Goal: Information Seeking & Learning: Learn about a topic

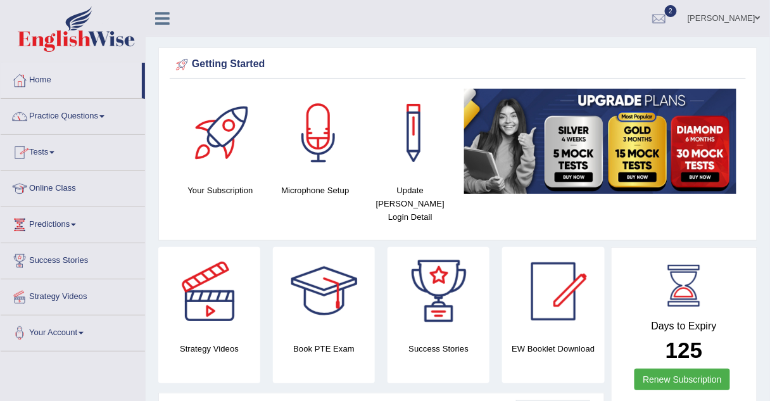
click at [65, 117] on link "Practice Questions" at bounding box center [73, 115] width 144 height 32
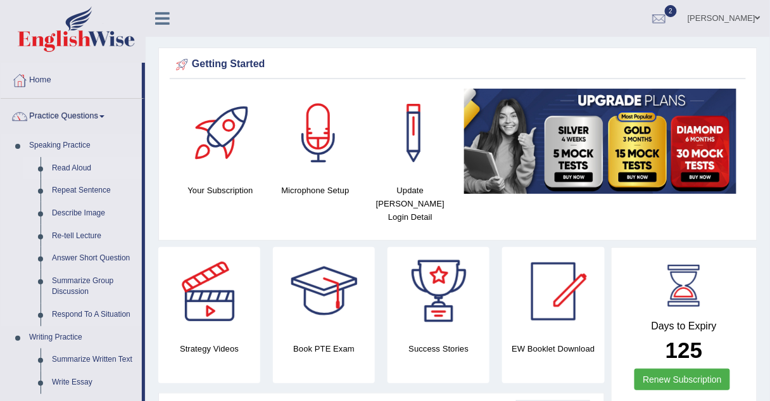
click at [63, 166] on link "Read Aloud" at bounding box center [94, 168] width 96 height 23
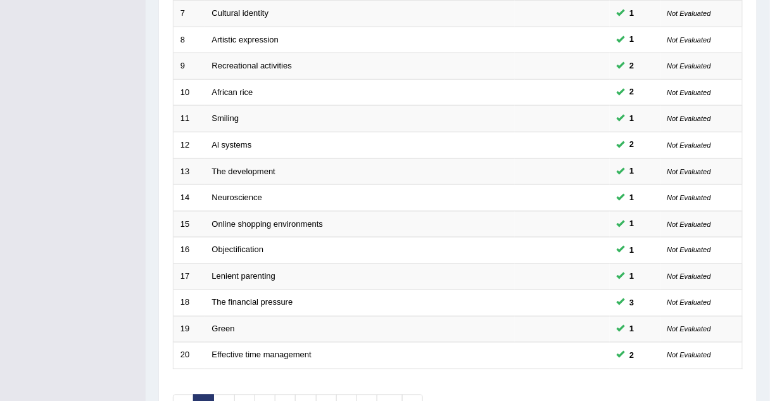
scroll to position [432, 0]
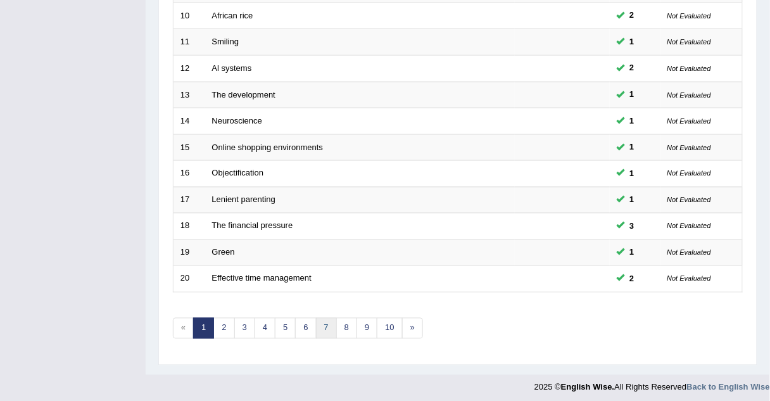
click at [321, 327] on link "7" at bounding box center [326, 328] width 21 height 21
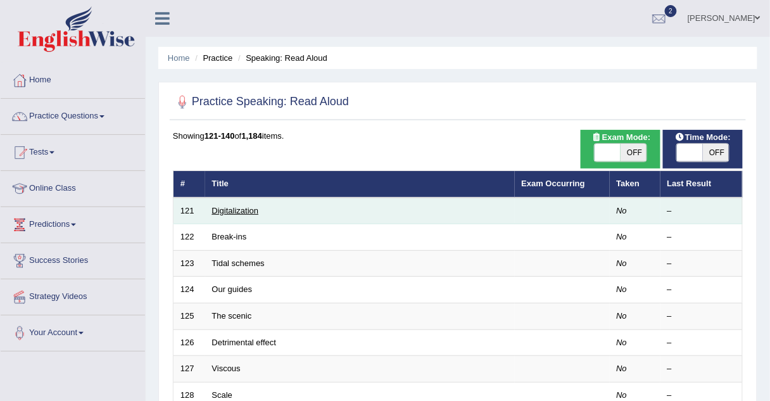
click at [225, 210] on link "Digitalization" at bounding box center [235, 210] width 47 height 9
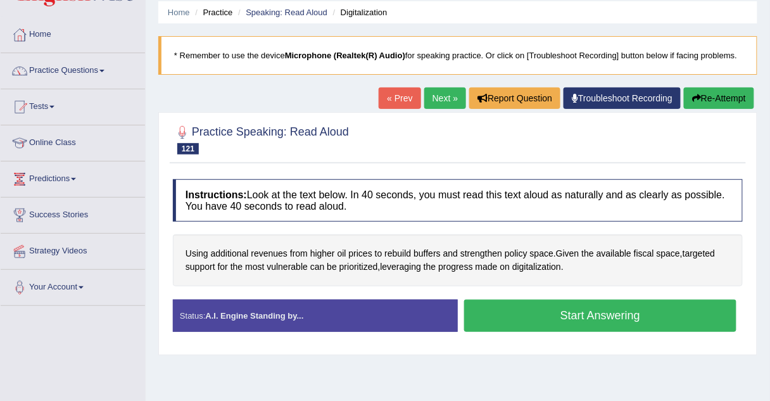
scroll to position [47, 0]
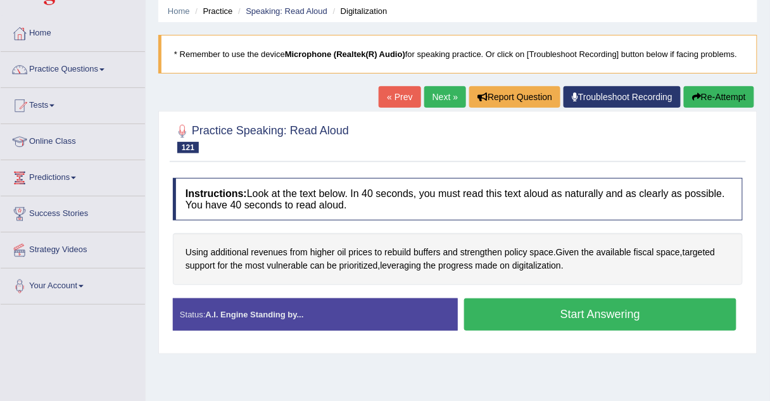
click at [448, 92] on link "Next »" at bounding box center [445, 97] width 42 height 22
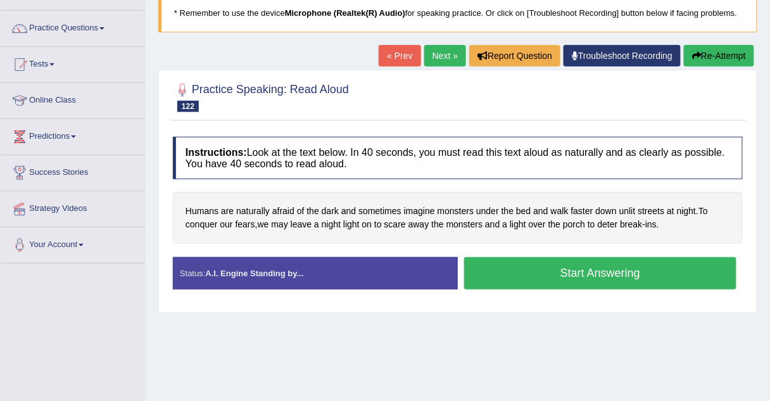
scroll to position [89, 0]
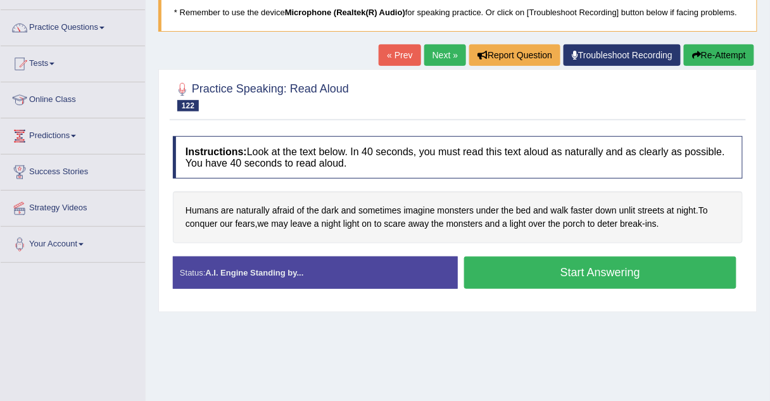
click at [448, 60] on link "Next »" at bounding box center [445, 55] width 42 height 22
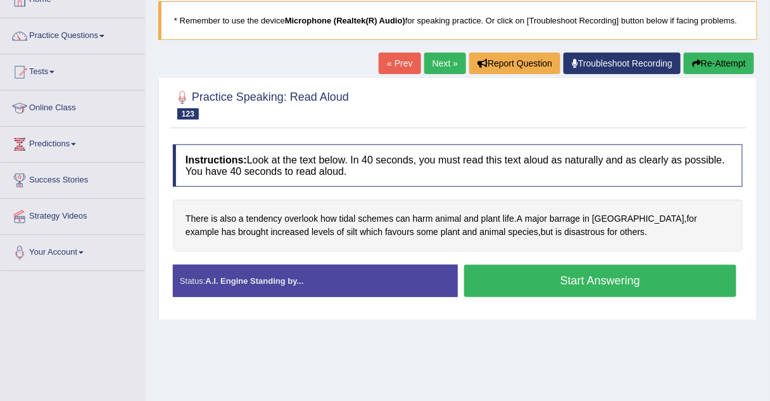
scroll to position [87, 0]
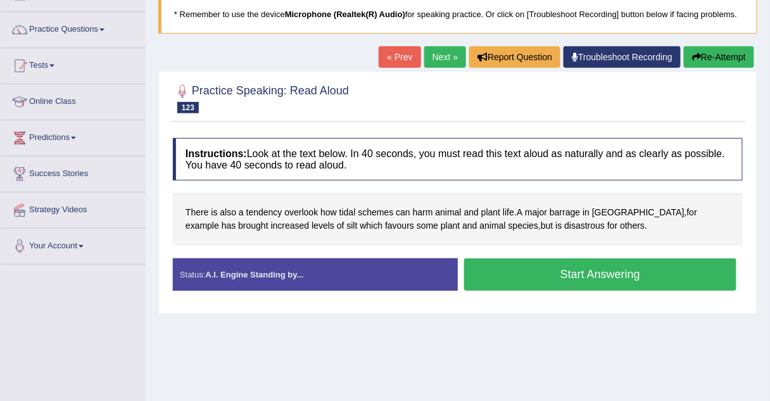
click at [451, 56] on link "Next »" at bounding box center [445, 57] width 42 height 22
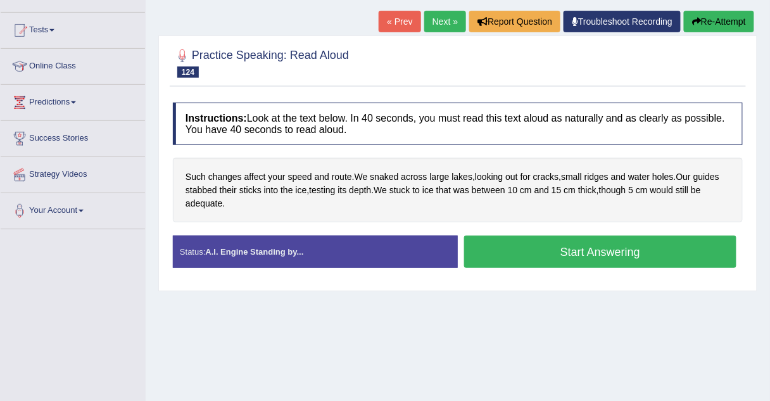
scroll to position [123, 0]
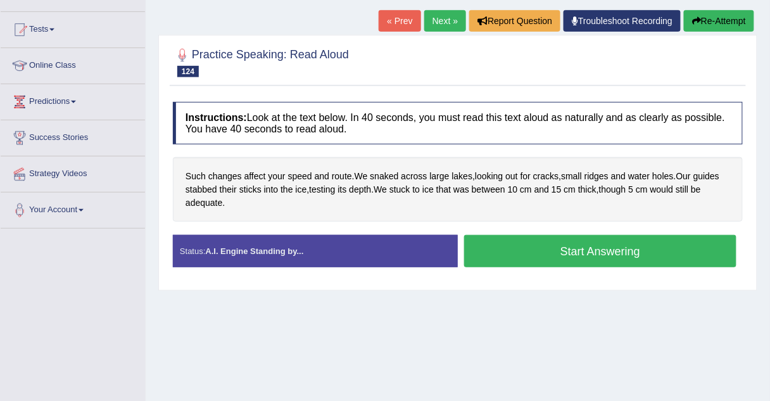
click at [444, 16] on link "Next »" at bounding box center [445, 21] width 42 height 22
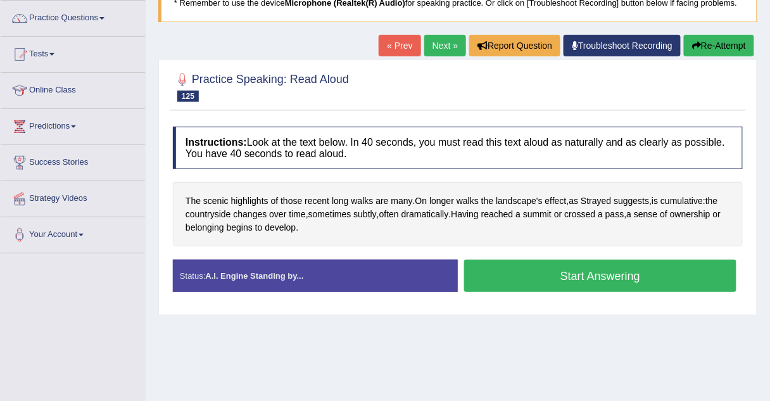
scroll to position [103, 0]
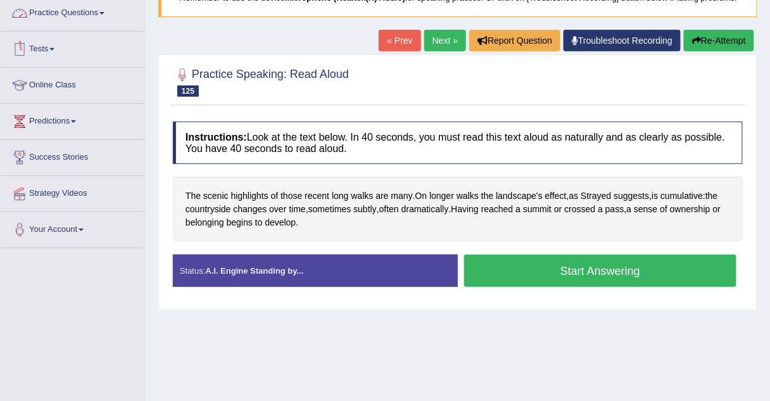
click at [82, 9] on link "Practice Questions" at bounding box center [73, 12] width 144 height 32
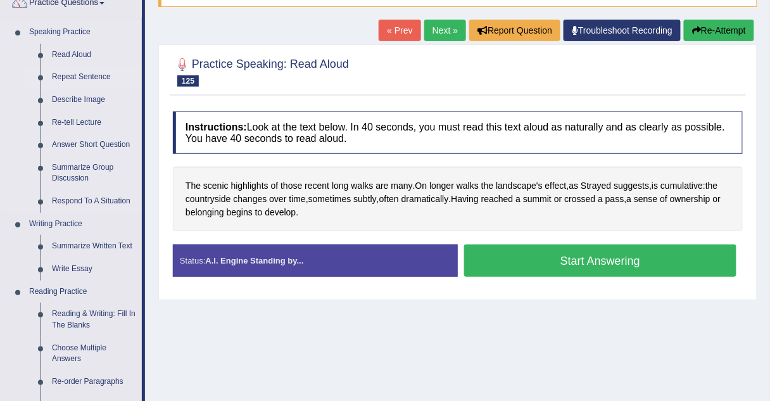
scroll to position [111, 0]
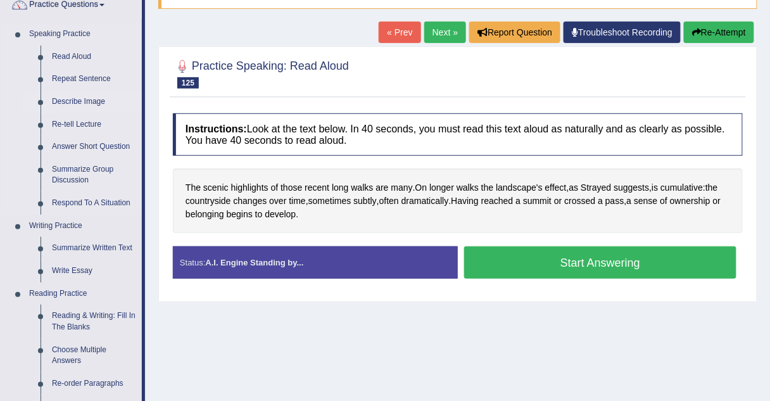
click at [71, 101] on link "Describe Image" at bounding box center [94, 102] width 96 height 23
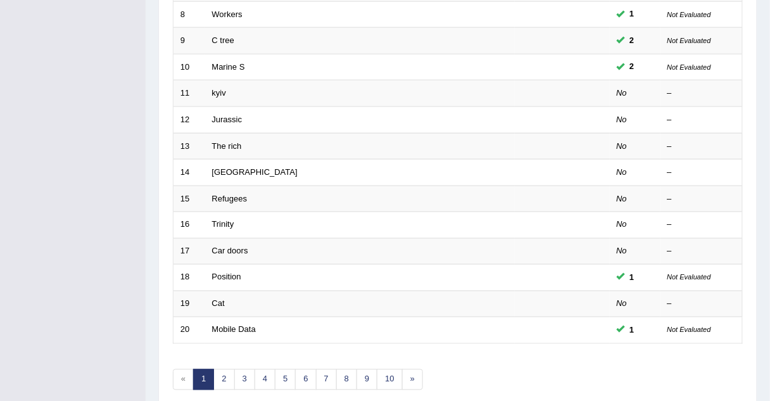
scroll to position [380, 0]
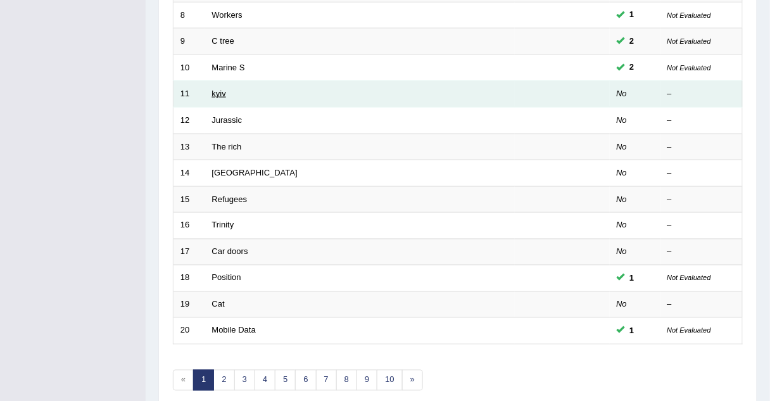
click at [218, 89] on link "kyiv" at bounding box center [219, 93] width 14 height 9
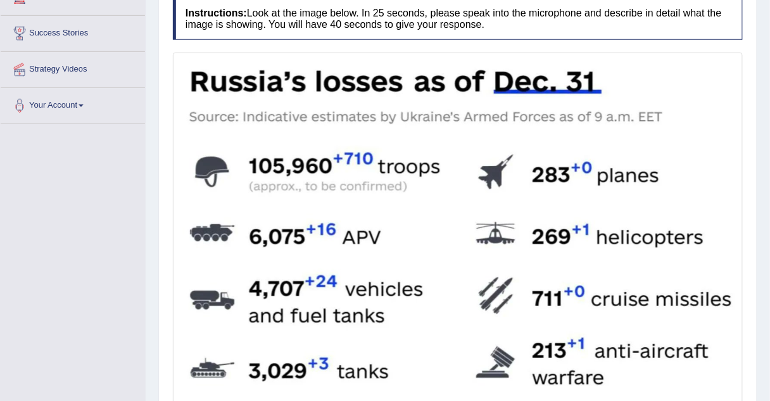
scroll to position [228, 0]
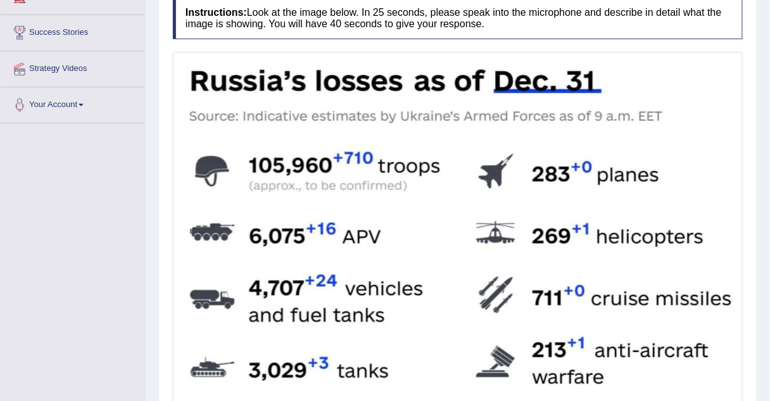
click at [268, 91] on img at bounding box center [457, 337] width 563 height 565
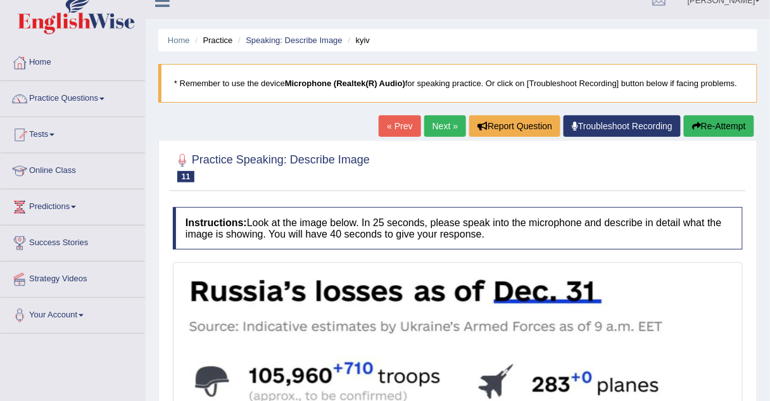
scroll to position [0, 0]
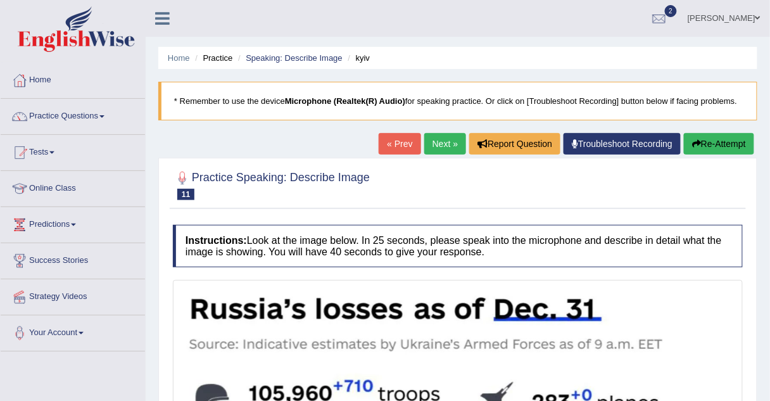
click at [442, 139] on link "Next »" at bounding box center [445, 144] width 42 height 22
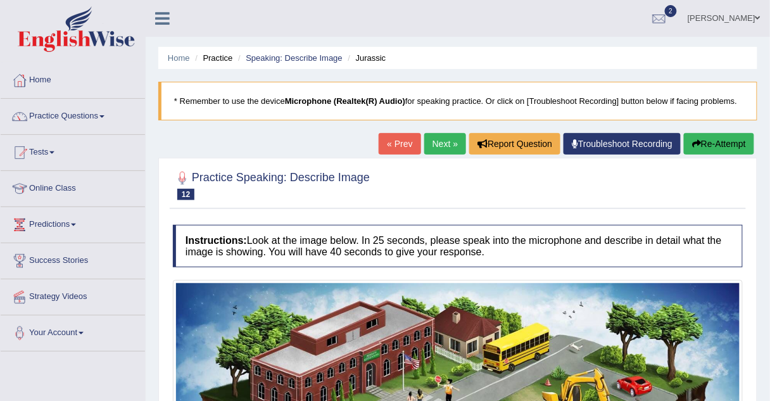
click at [84, 116] on link "Practice Questions" at bounding box center [73, 115] width 144 height 32
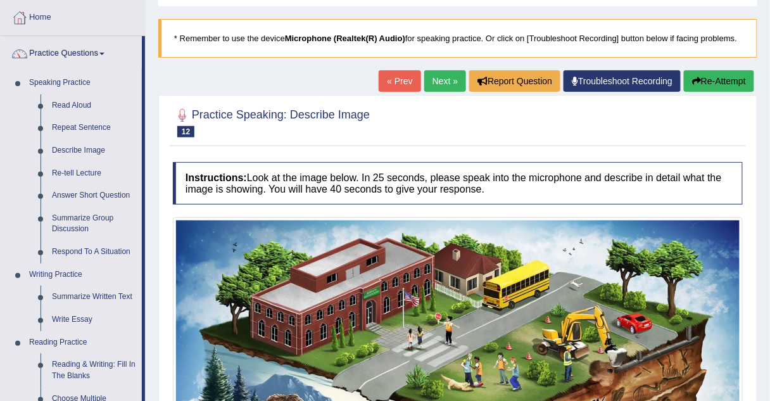
scroll to position [66, 0]
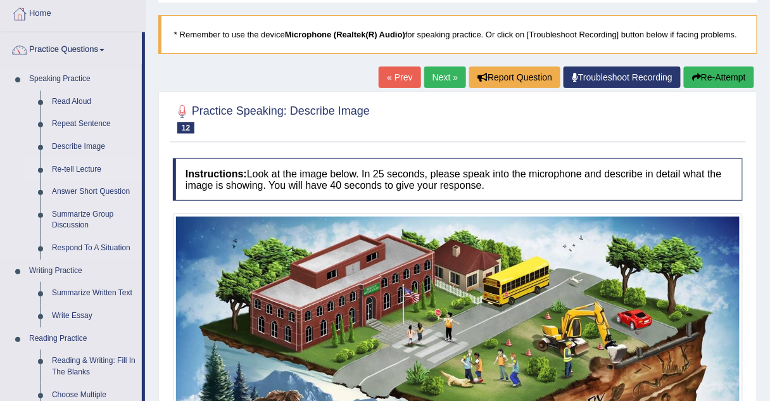
click at [73, 167] on link "Re-tell Lecture" at bounding box center [94, 169] width 96 height 23
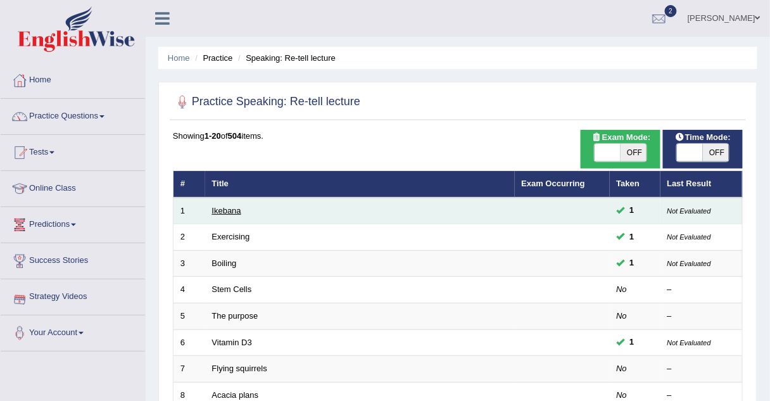
click at [213, 210] on link "Ikebana" at bounding box center [226, 210] width 29 height 9
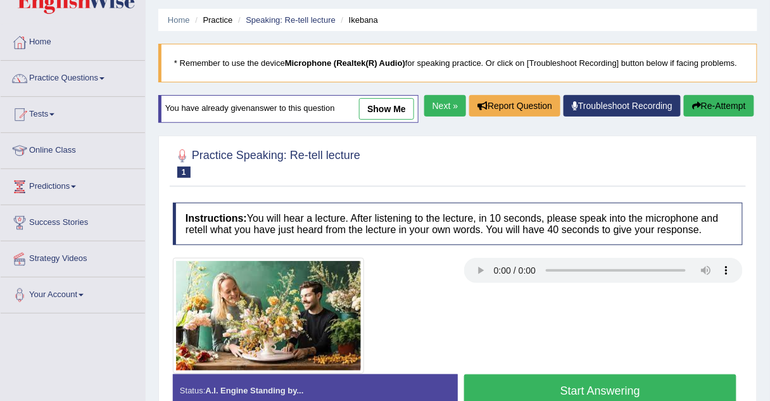
scroll to position [32, 0]
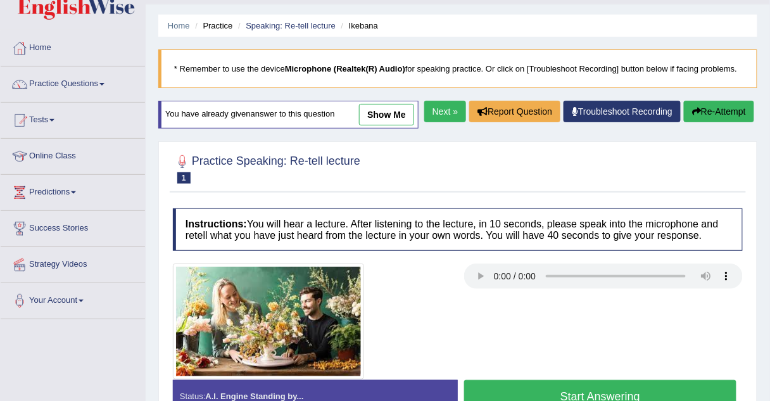
click at [372, 116] on link "show me" at bounding box center [386, 115] width 55 height 22
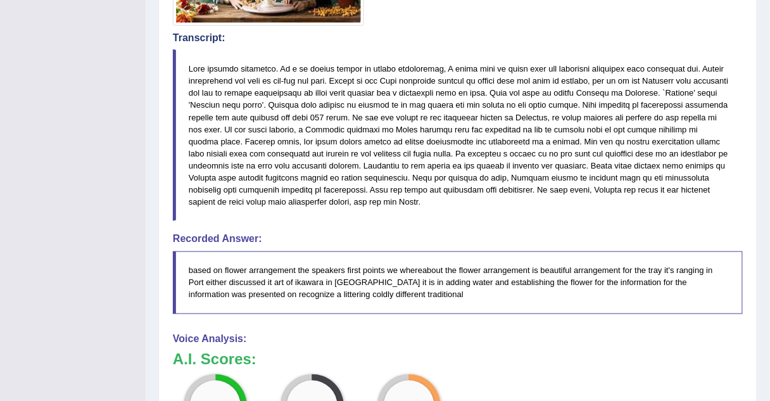
scroll to position [377, 0]
